Goal: Information Seeking & Learning: Learn about a topic

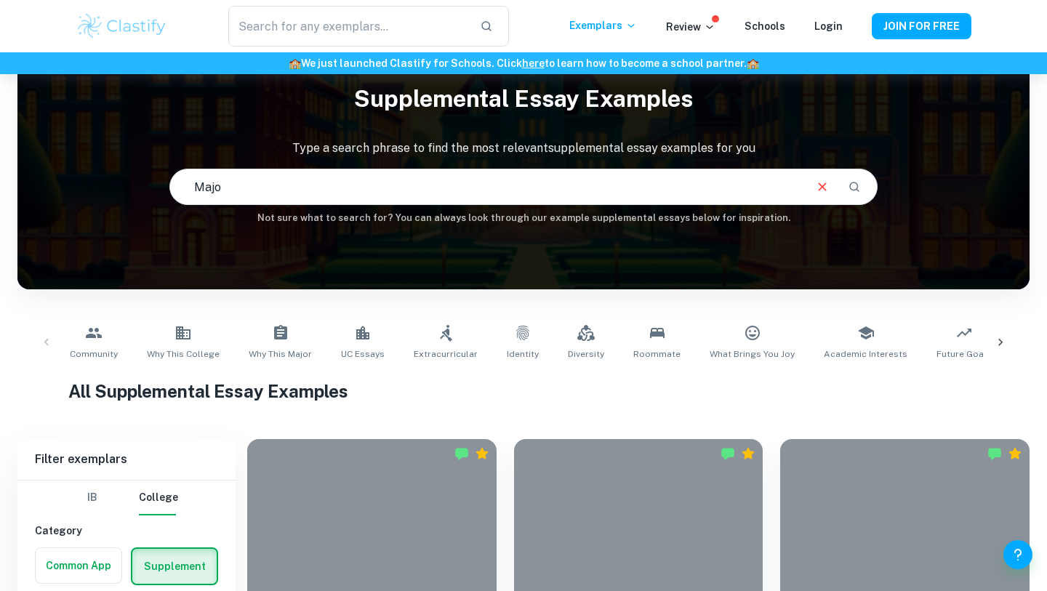
scroll to position [51, 0]
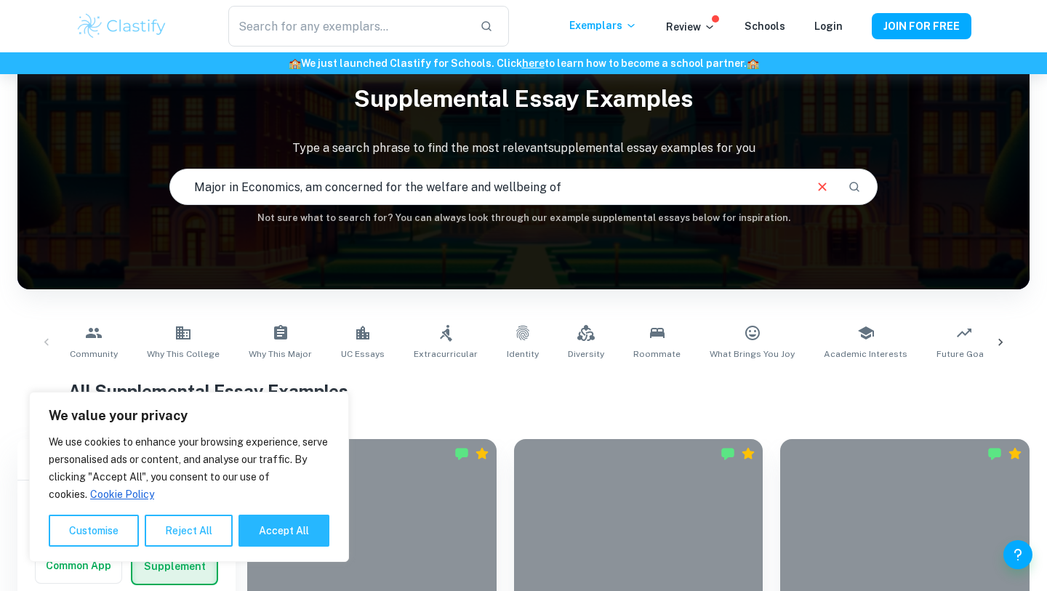
click at [437, 187] on input "Major in Economics, am concerned for the welfare and wellbeing of" at bounding box center [486, 187] width 633 height 41
click at [678, 183] on input "Major in Economics, am concerned for the wellfare and wellbeing of" at bounding box center [486, 187] width 633 height 41
click at [442, 186] on input "Major in Economics, am concerned for the wellfare and wellbeing of those who ar…" at bounding box center [486, 187] width 633 height 41
click at [765, 189] on input "Major in Economics, am concerned for the welfare and wellbeing of those who are…" at bounding box center [486, 187] width 633 height 41
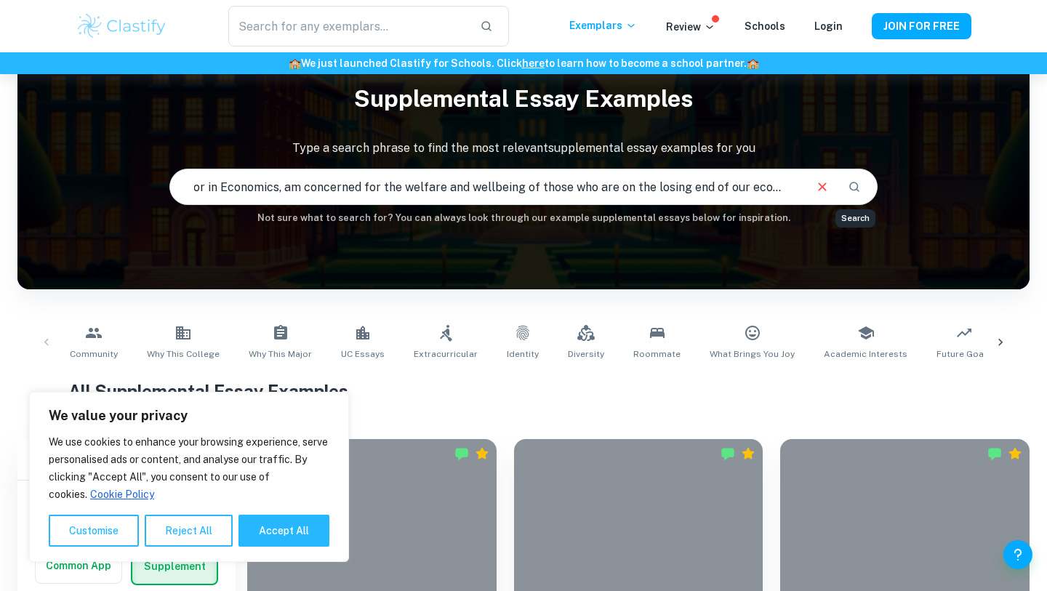
type input "Major in Economics, am concerned for the welfare and wellbeing of those who are…"
click at [860, 193] on button "Search" at bounding box center [854, 187] width 25 height 25
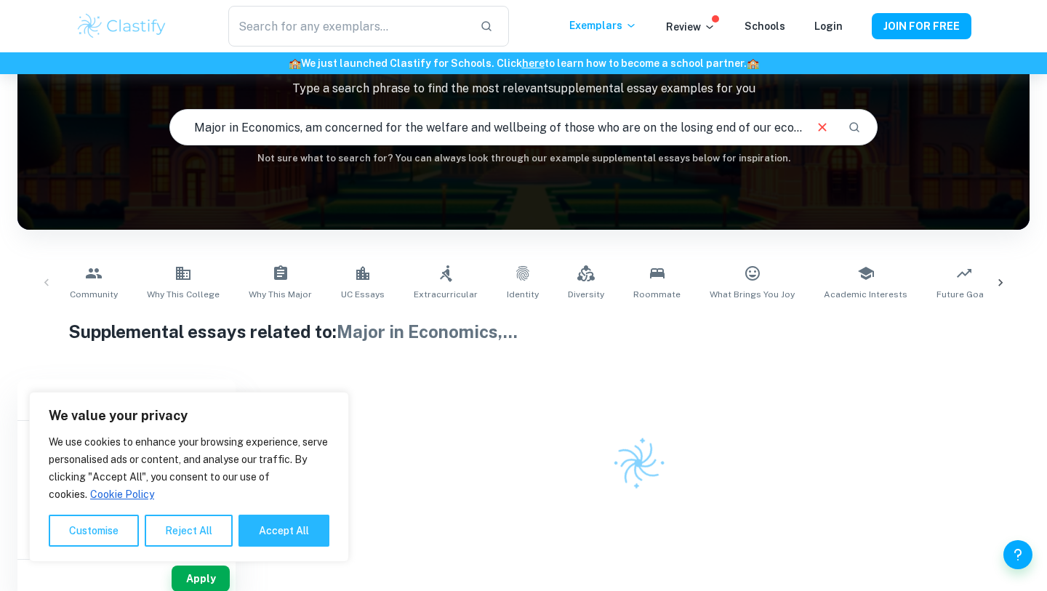
scroll to position [117, 0]
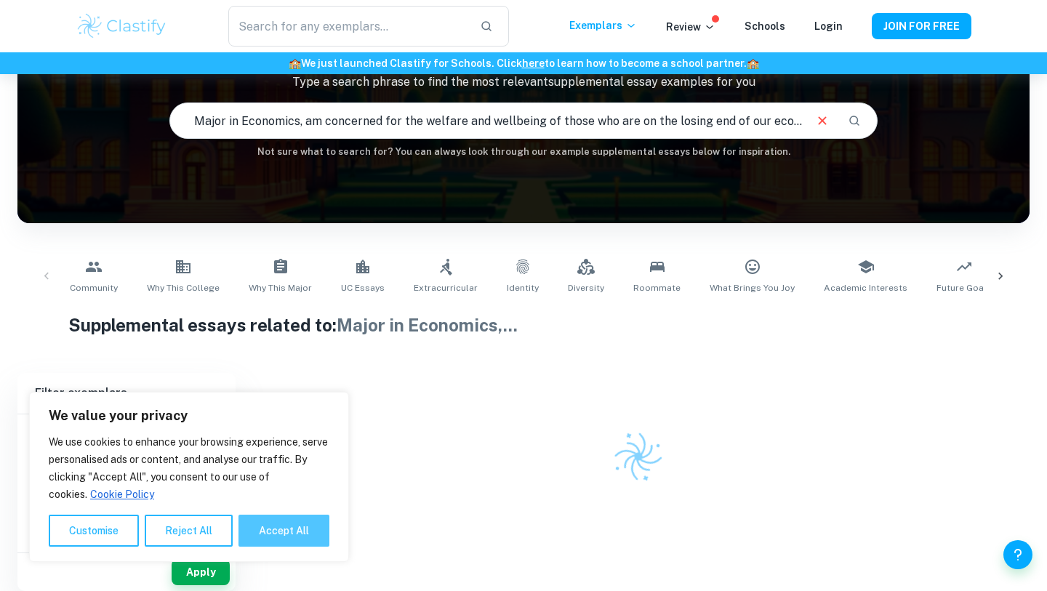
click at [273, 527] on button "Accept All" at bounding box center [284, 531] width 91 height 32
checkbox input "true"
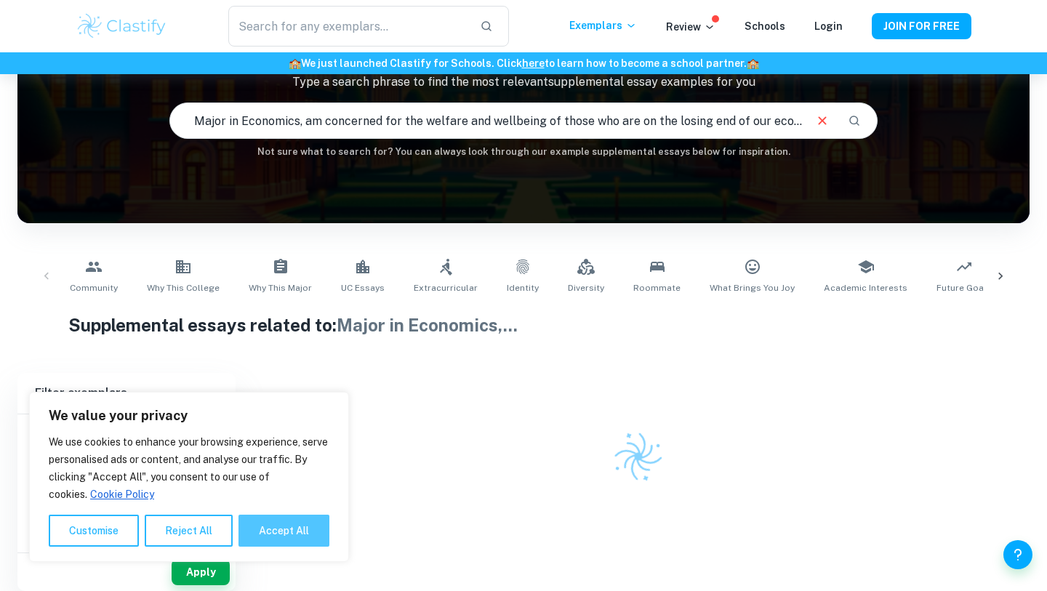
checkbox input "true"
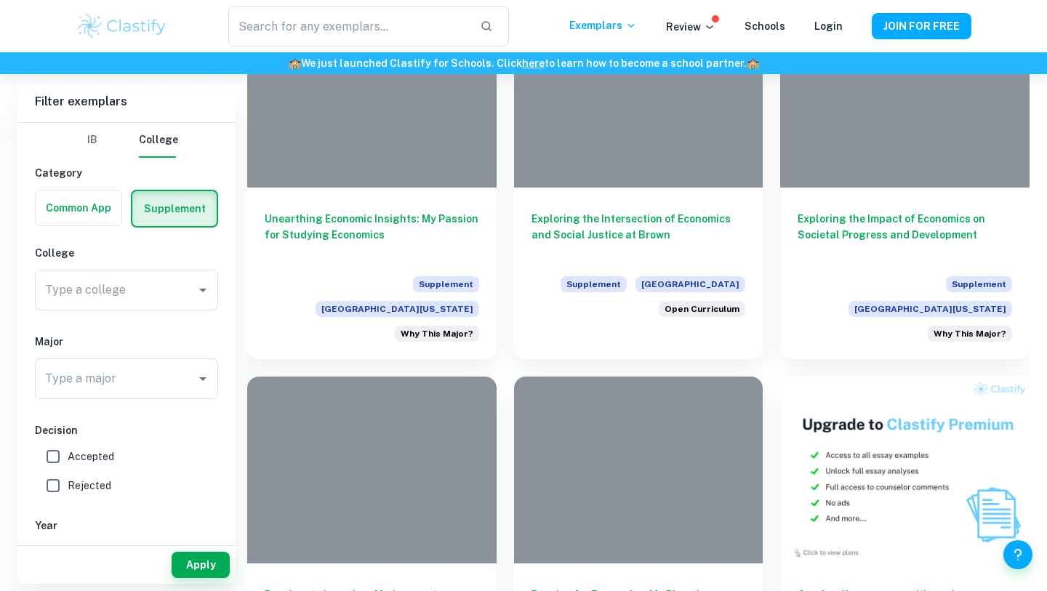
scroll to position [499, 0]
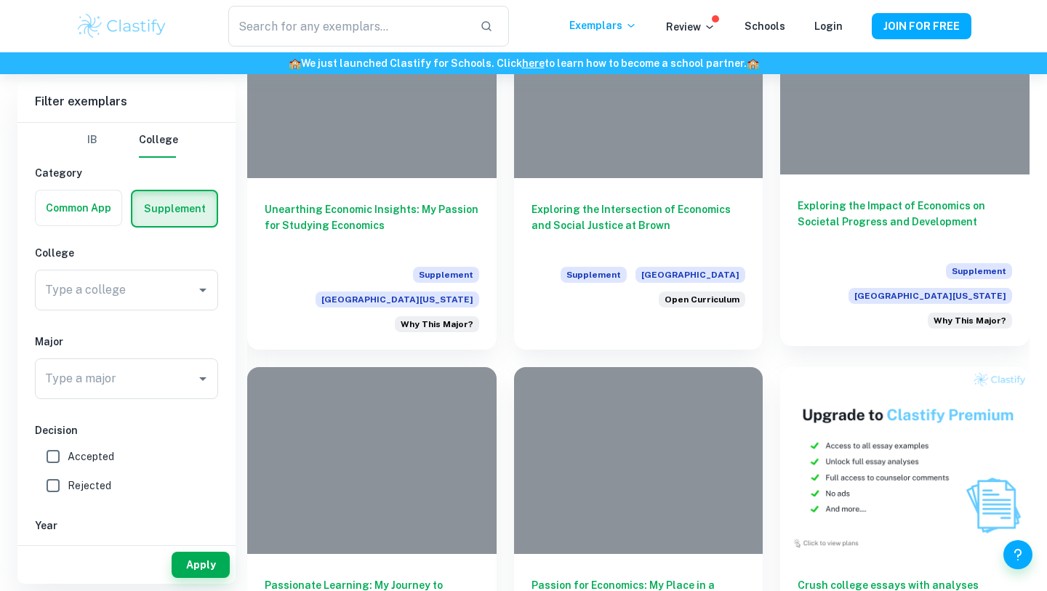
click at [922, 228] on h6 "Exploring the Impact of Economics on Societal Progress and Development" at bounding box center [905, 222] width 215 height 48
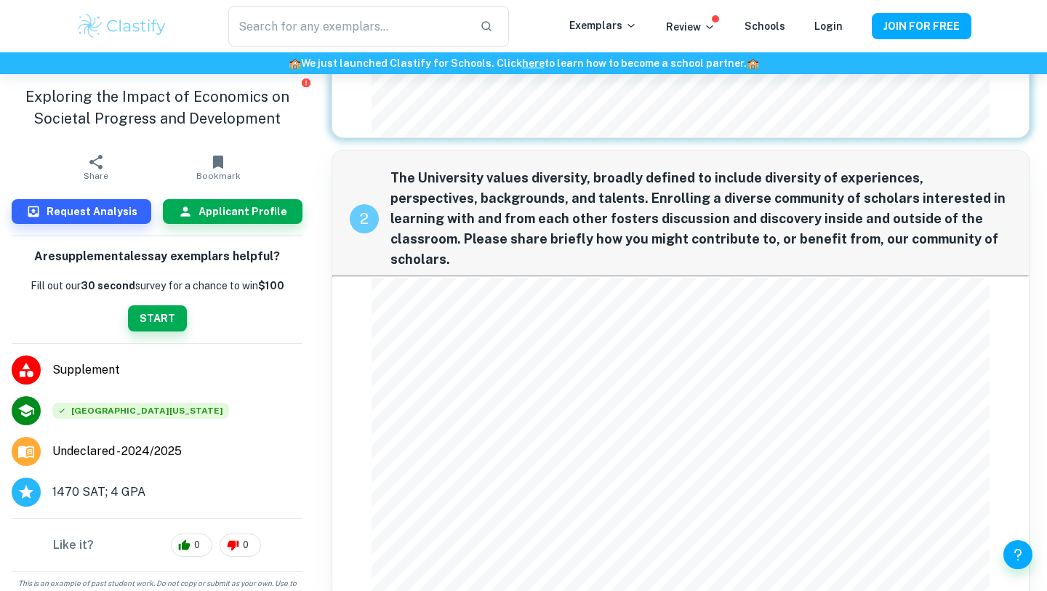
scroll to position [395, 0]
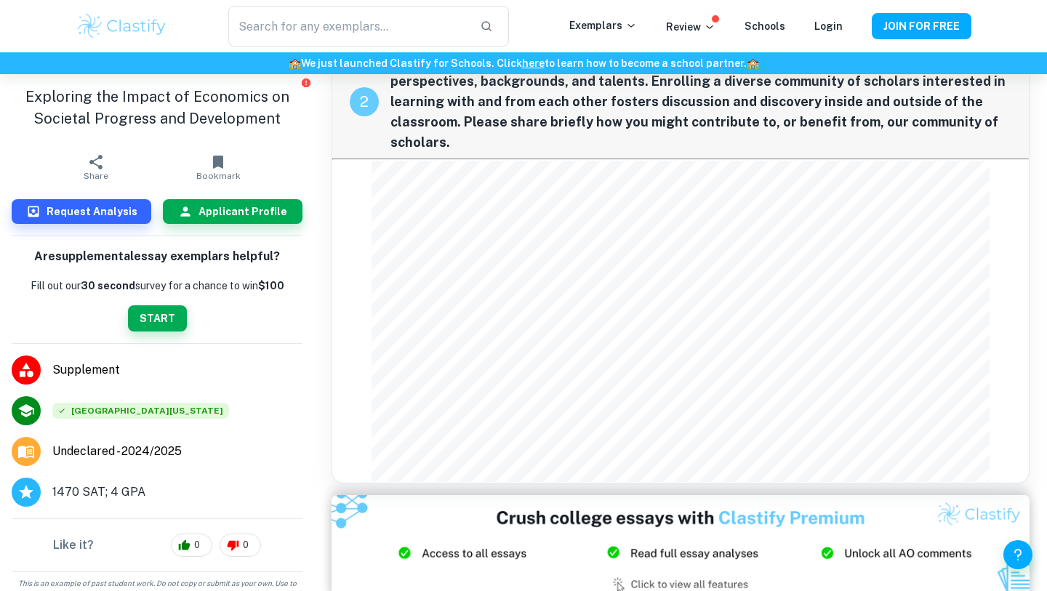
click at [143, 30] on img at bounding box center [122, 26] width 92 height 29
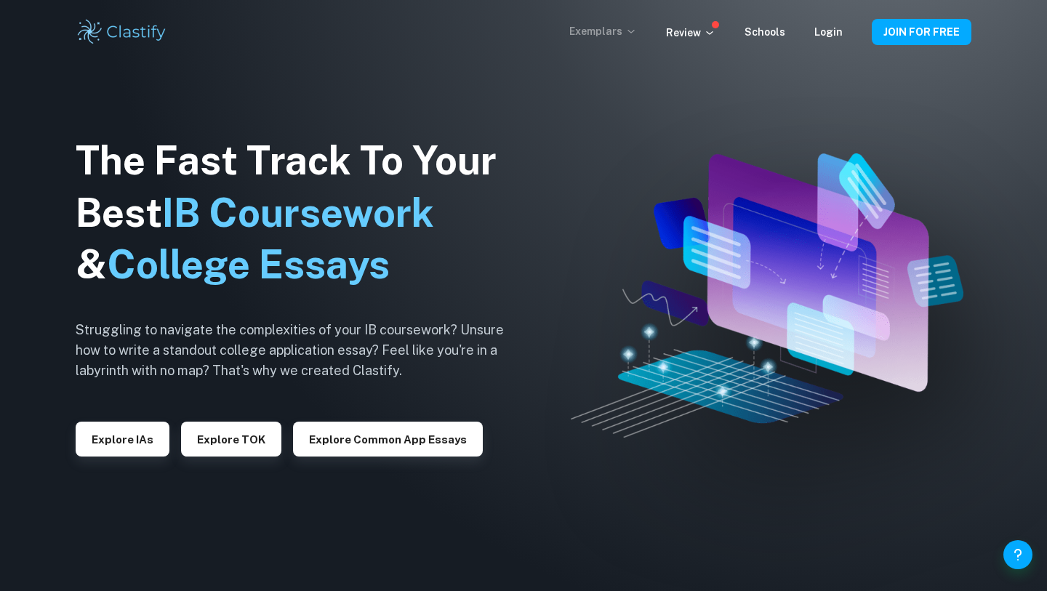
click at [635, 28] on icon at bounding box center [632, 31] width 12 height 12
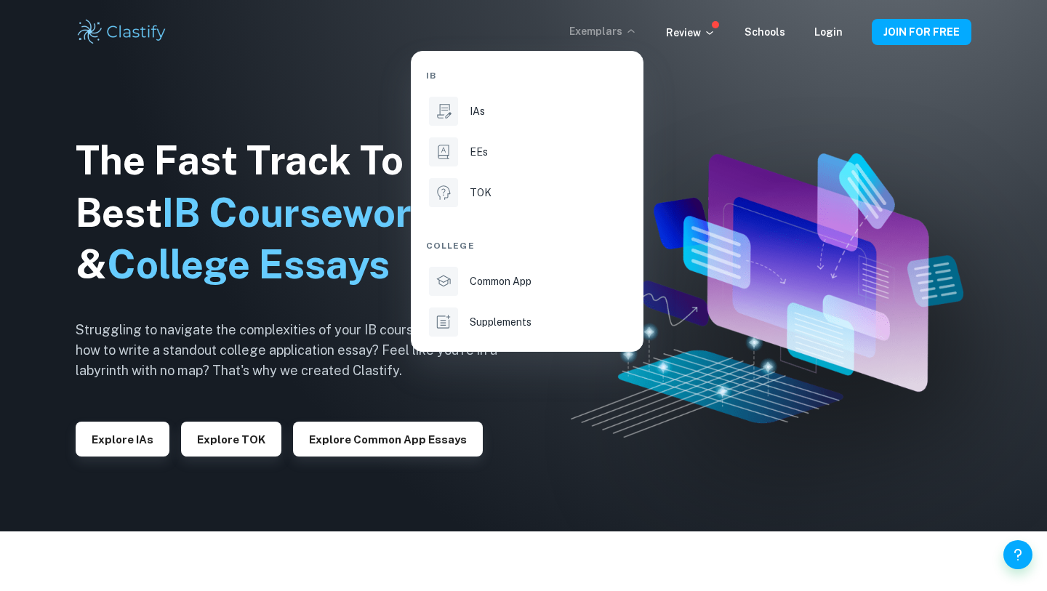
scroll to position [62, 0]
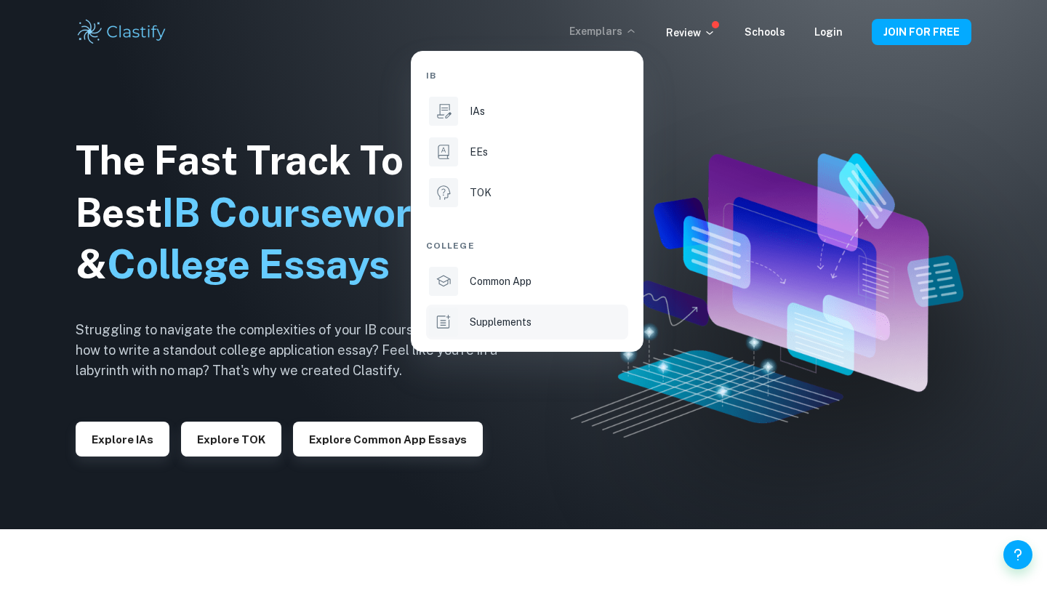
click at [511, 324] on p "Supplements" at bounding box center [501, 322] width 62 height 16
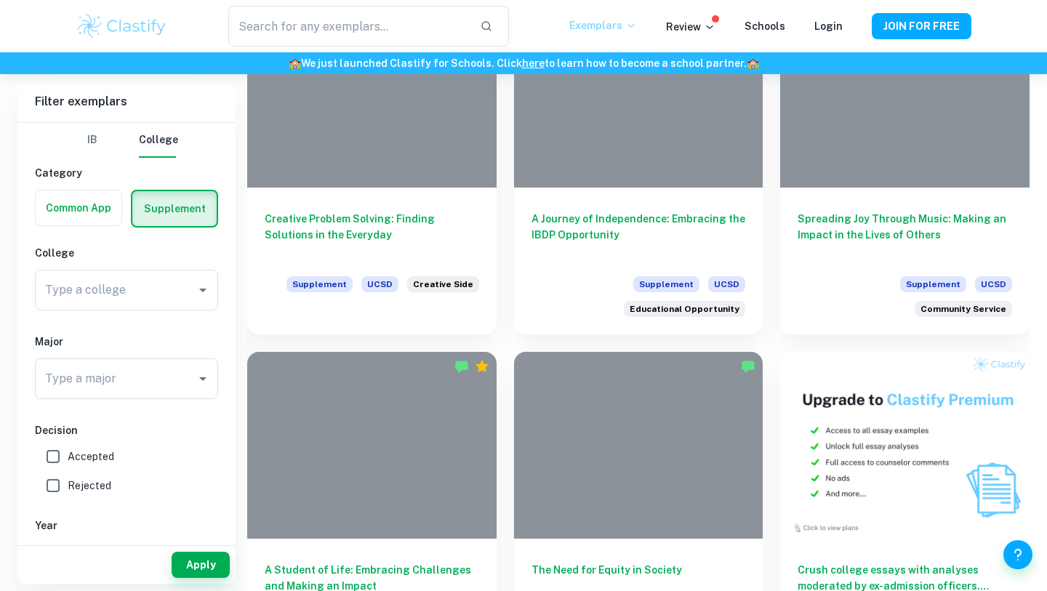
scroll to position [388, 0]
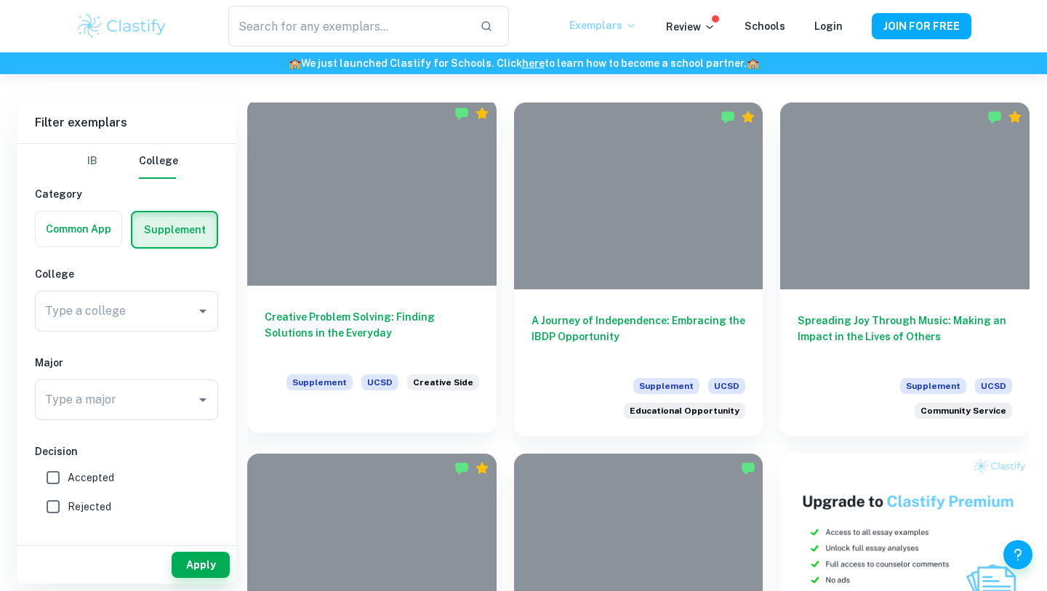
click at [474, 316] on h6 "Creative Problem Solving: Finding Solutions in the Everyday" at bounding box center [372, 333] width 215 height 48
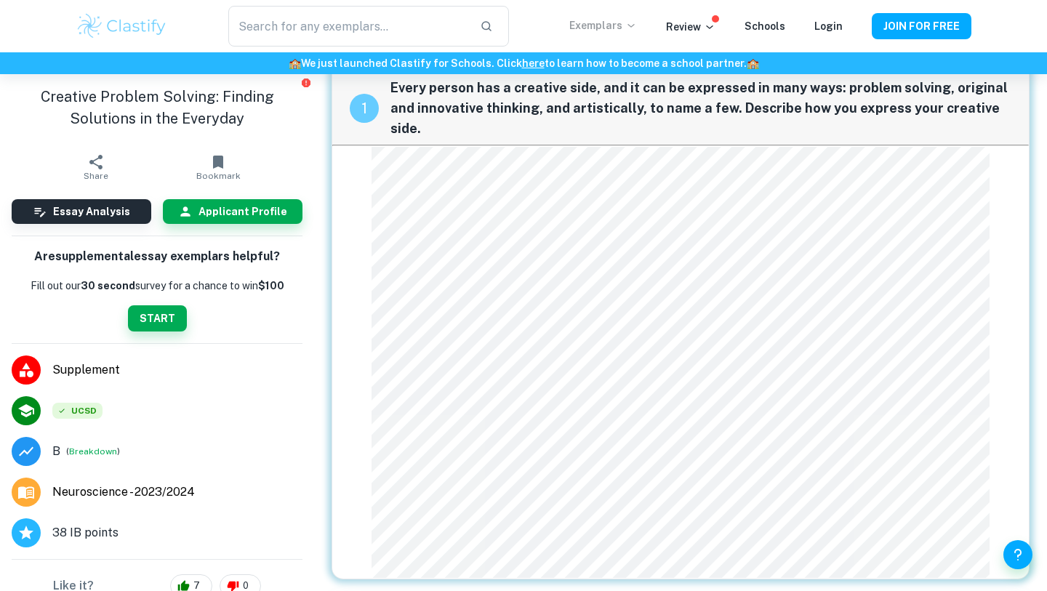
scroll to position [60, 0]
